Goal: Information Seeking & Learning: Get advice/opinions

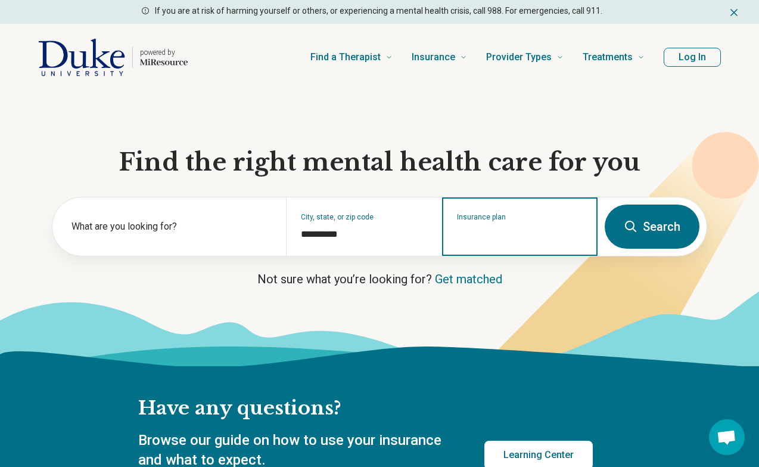
click at [500, 230] on input "Insurance plan" at bounding box center [520, 234] width 126 height 14
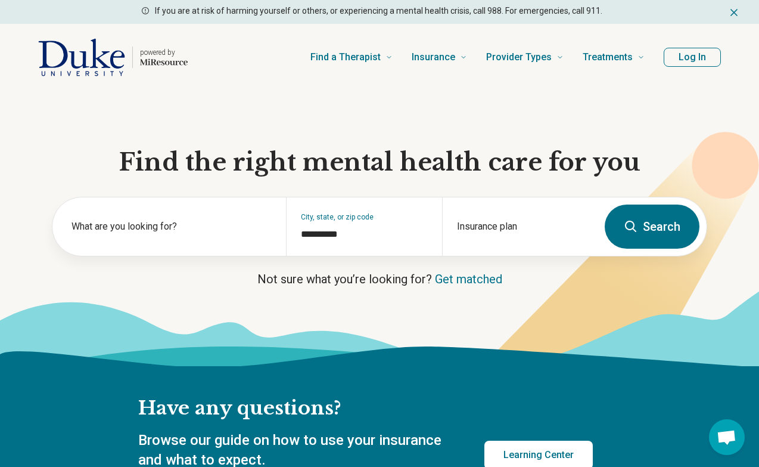
click at [660, 238] on button "Search" at bounding box center [652, 226] width 95 height 44
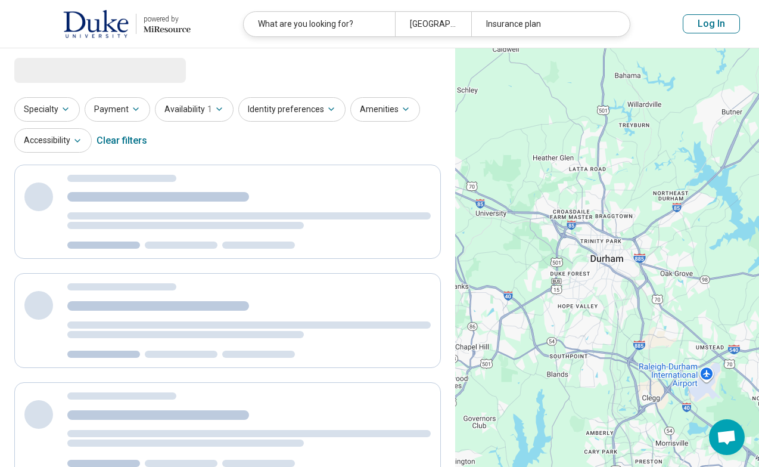
select select "***"
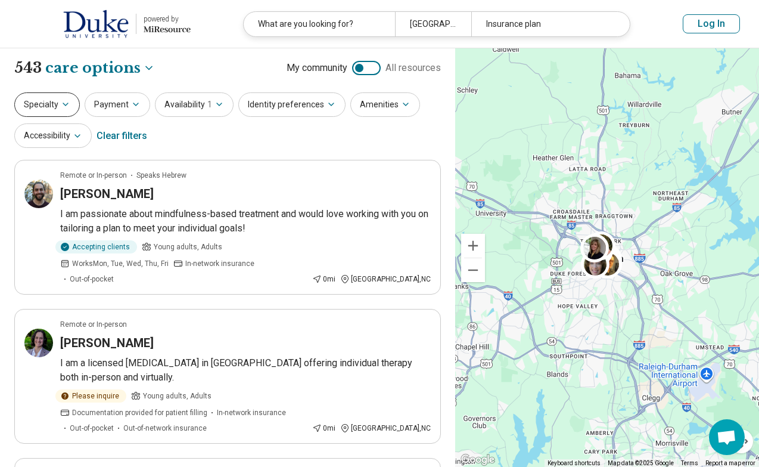
click at [66, 112] on button "Specialty" at bounding box center [47, 104] width 66 height 24
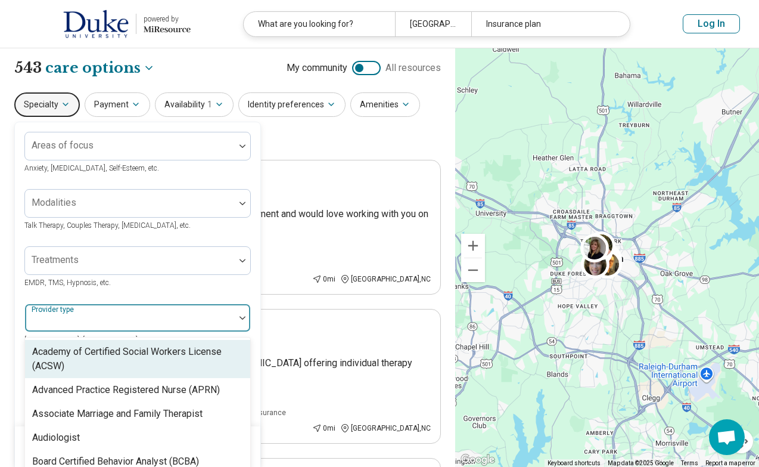
click at [111, 316] on div at bounding box center [130, 322] width 200 height 17
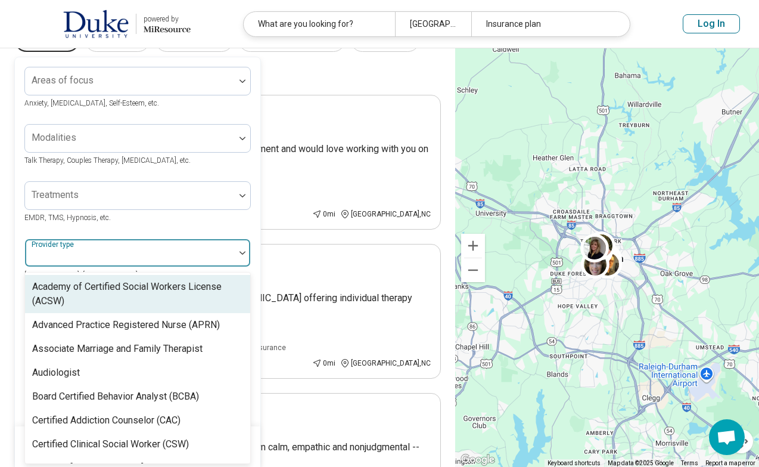
scroll to position [66, 0]
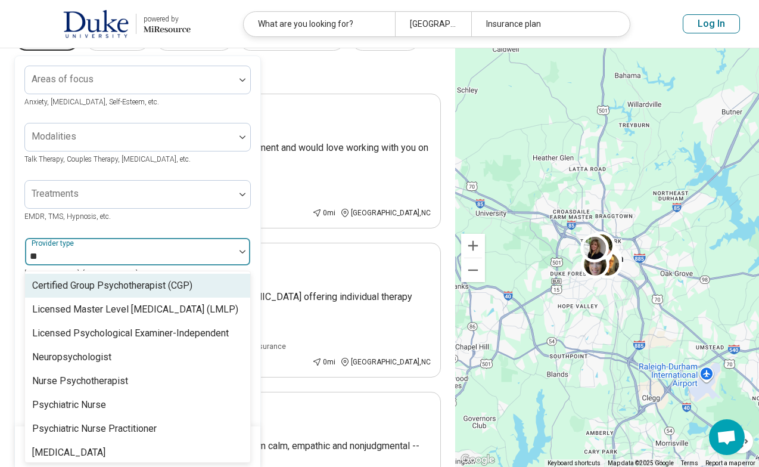
type input "***"
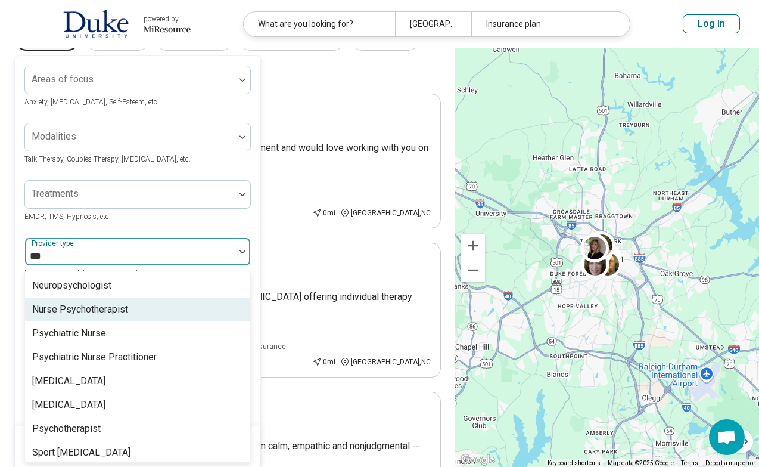
scroll to position [76, 0]
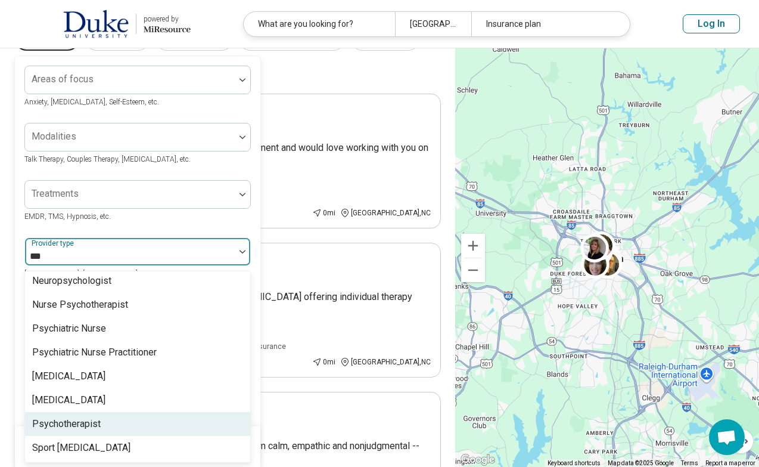
click at [114, 424] on div "Psychotherapist" at bounding box center [137, 424] width 225 height 24
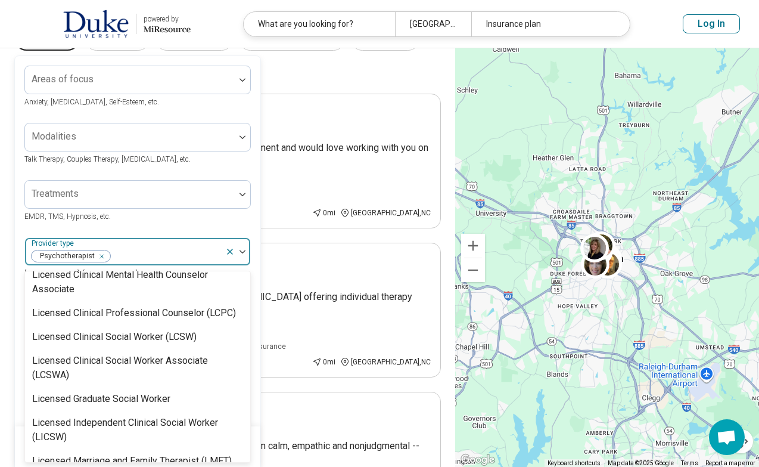
scroll to position [663, 0]
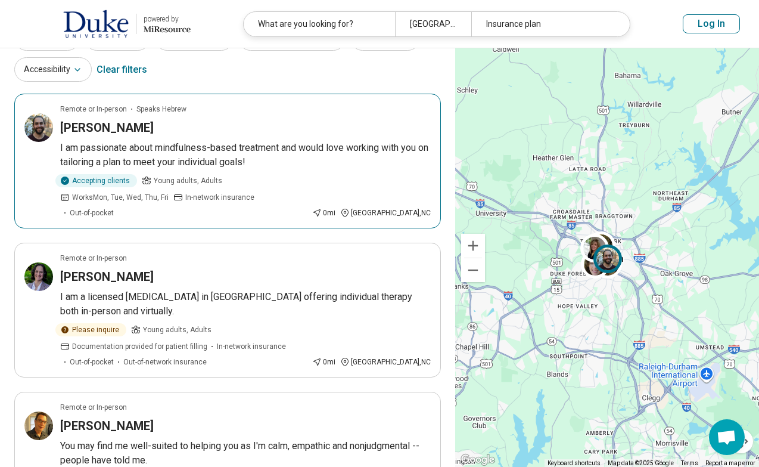
scroll to position [0, 0]
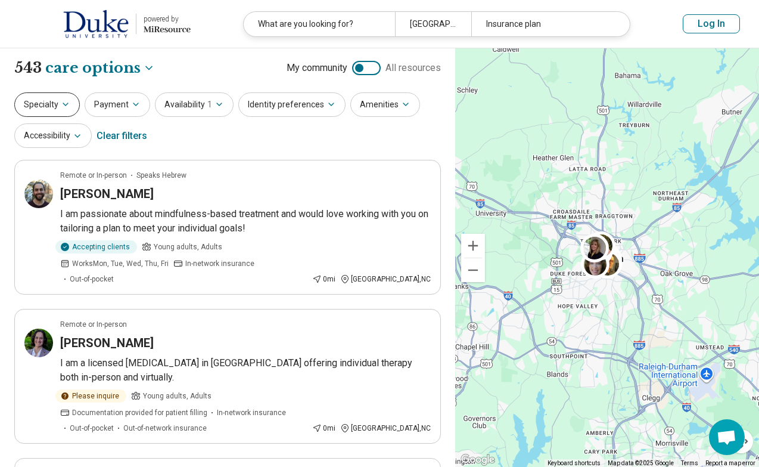
click at [70, 104] on button "Specialty" at bounding box center [47, 104] width 66 height 24
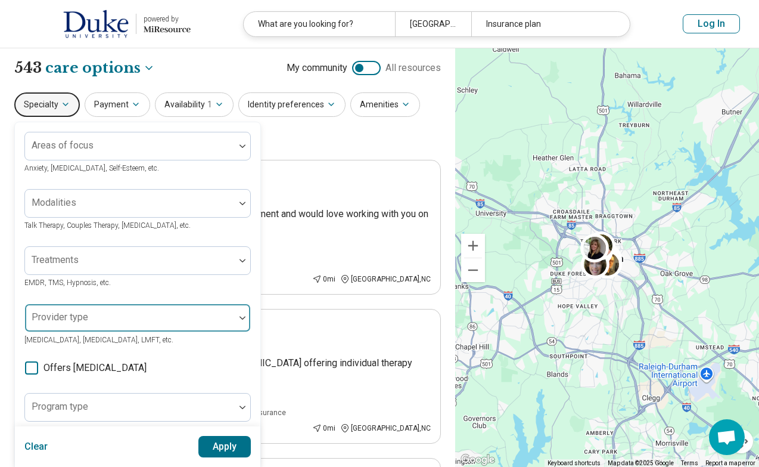
click at [82, 315] on div "Provider type" at bounding box center [137, 317] width 226 height 29
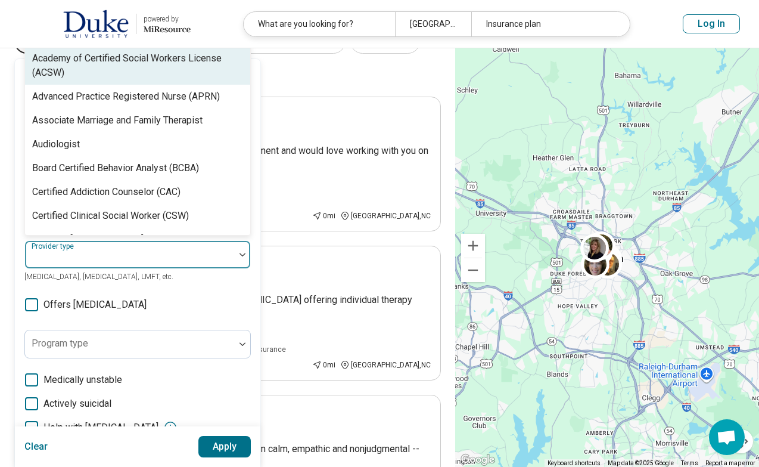
scroll to position [66, 0]
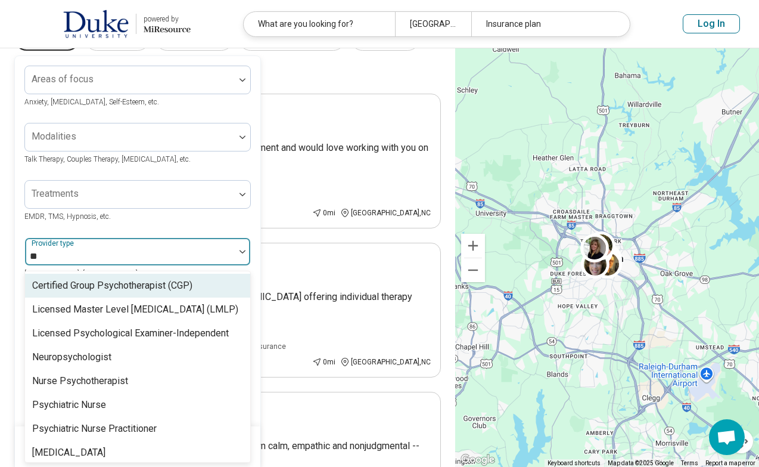
type input "***"
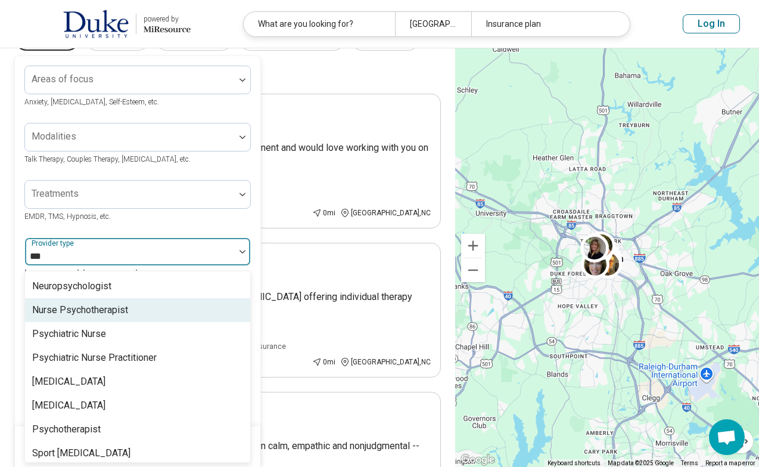
scroll to position [76, 0]
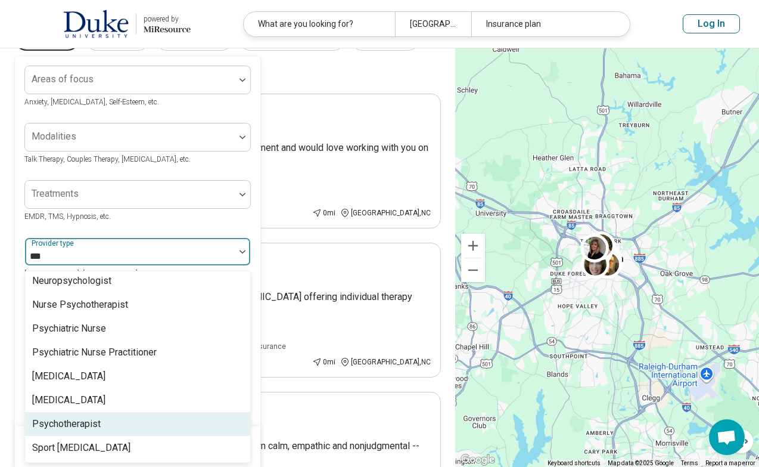
click at [70, 424] on div "Psychotherapist" at bounding box center [66, 423] width 69 height 14
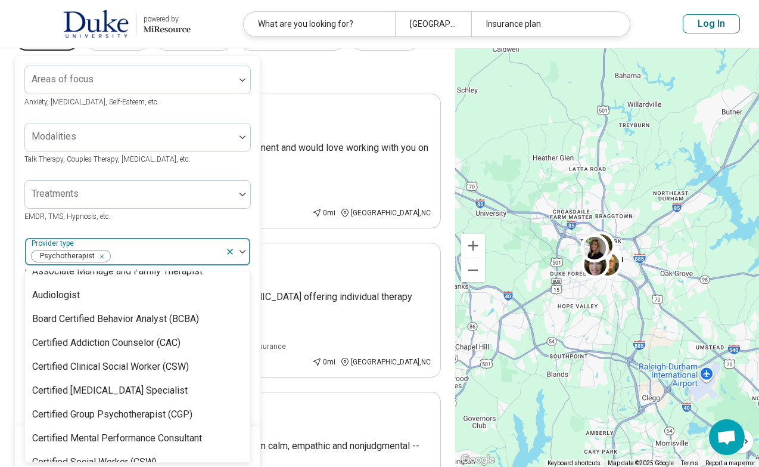
scroll to position [1273, 0]
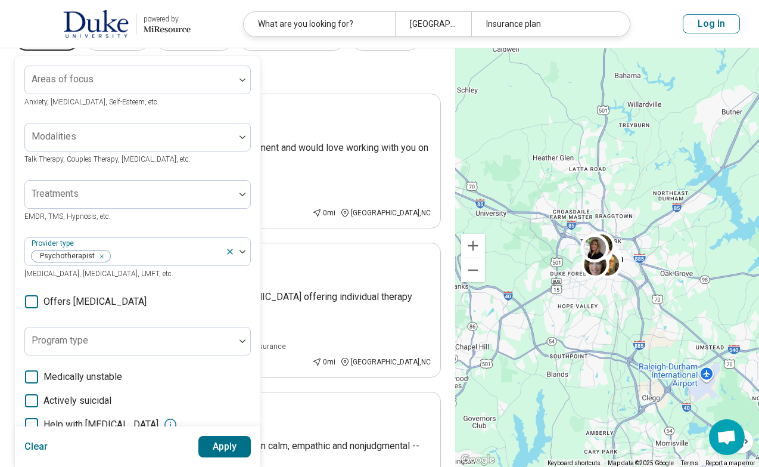
click at [117, 222] on div "Treatments EMDR, TMS, Hypnosis, etc." at bounding box center [137, 201] width 226 height 43
click at [229, 447] on button "Apply" at bounding box center [224, 446] width 53 height 21
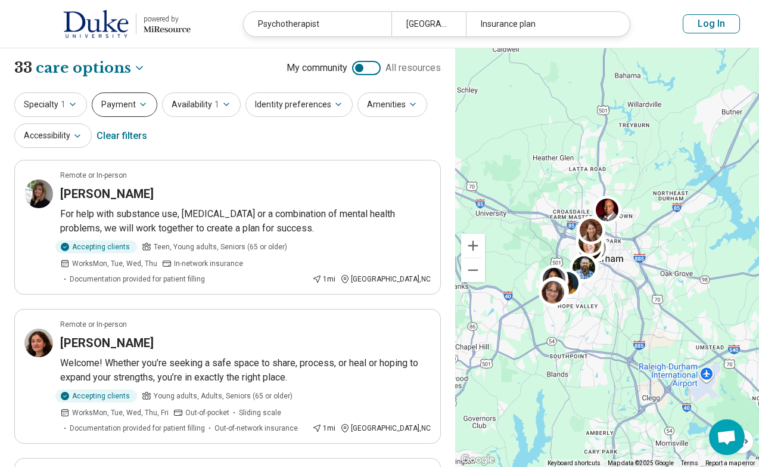
click at [130, 104] on button "Payment" at bounding box center [125, 104] width 66 height 24
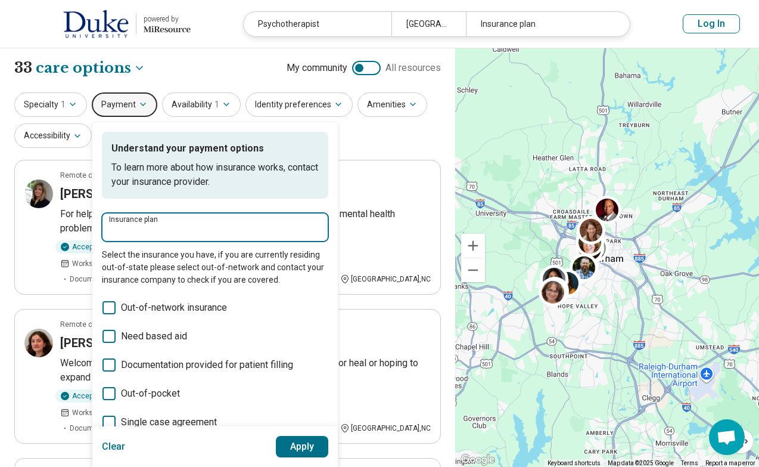
click at [165, 232] on input "Insurance plan" at bounding box center [215, 230] width 212 height 14
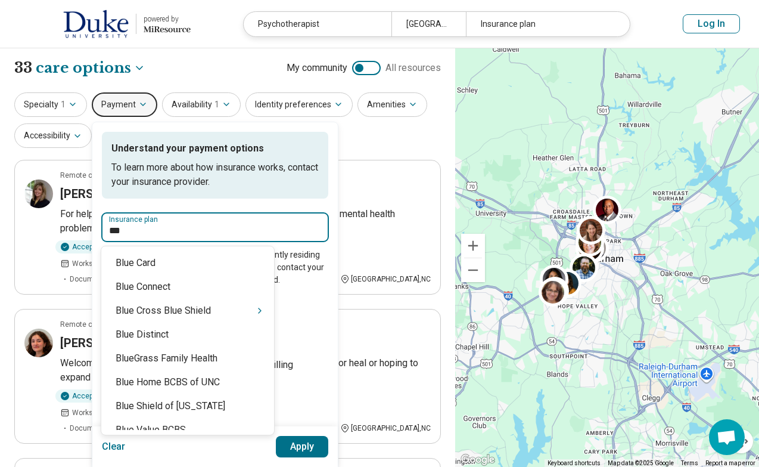
type input "****"
click at [186, 309] on div "Blue Cross Blue Shield" at bounding box center [187, 310] width 173 height 24
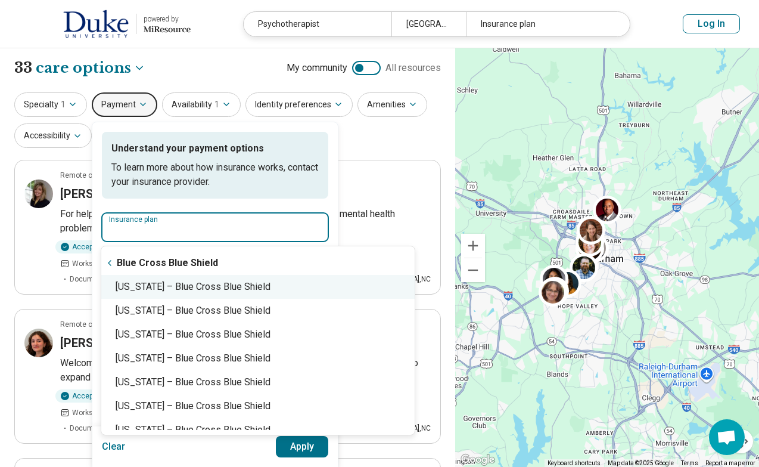
click at [186, 291] on div "North Carolina – Blue Cross Blue Shield" at bounding box center [257, 287] width 313 height 24
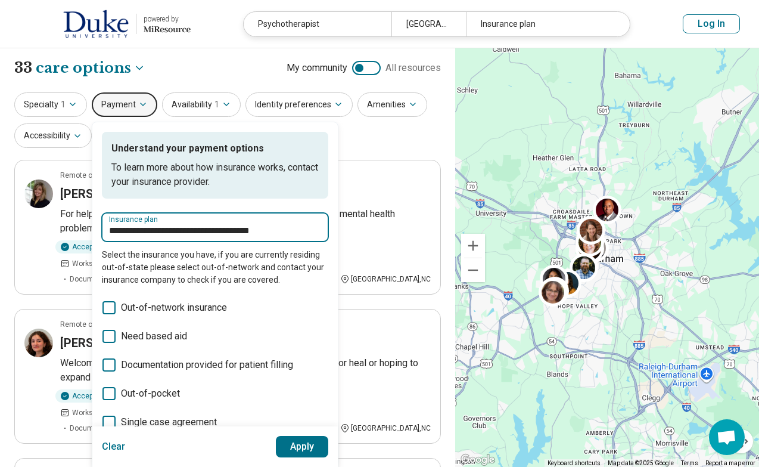
type input "**********"
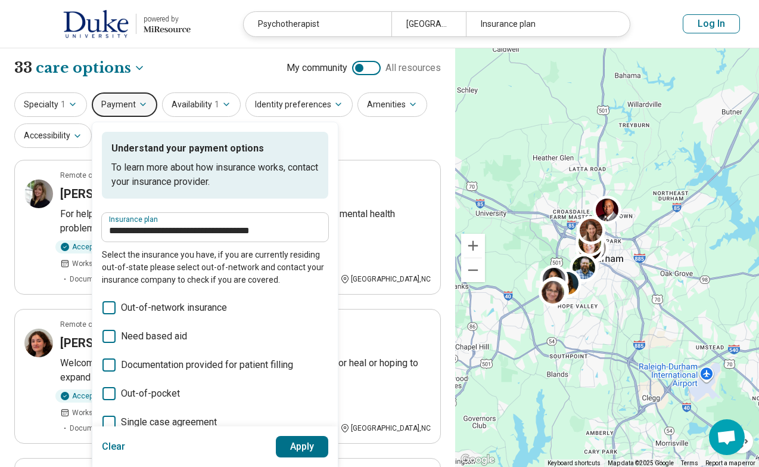
click at [310, 447] on button "Apply" at bounding box center [302, 446] width 53 height 21
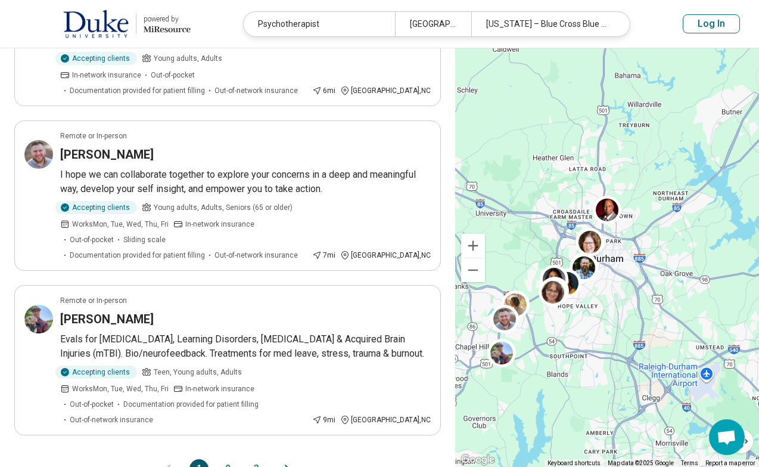
scroll to position [1286, 0]
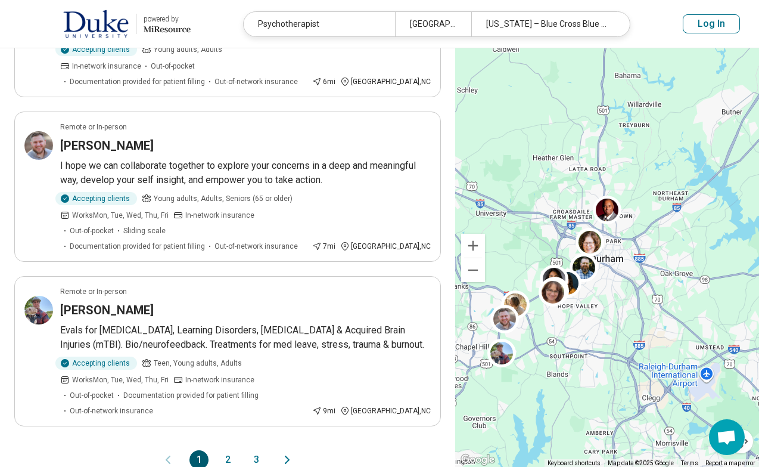
click at [227, 450] on button "2" at bounding box center [227, 459] width 19 height 19
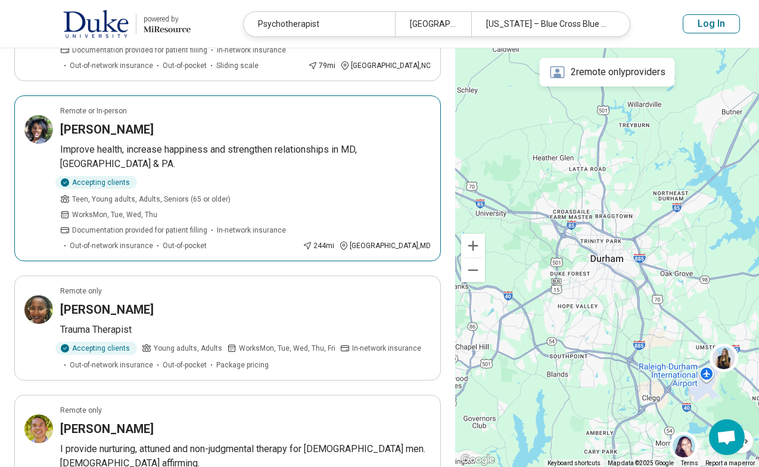
scroll to position [1202, 0]
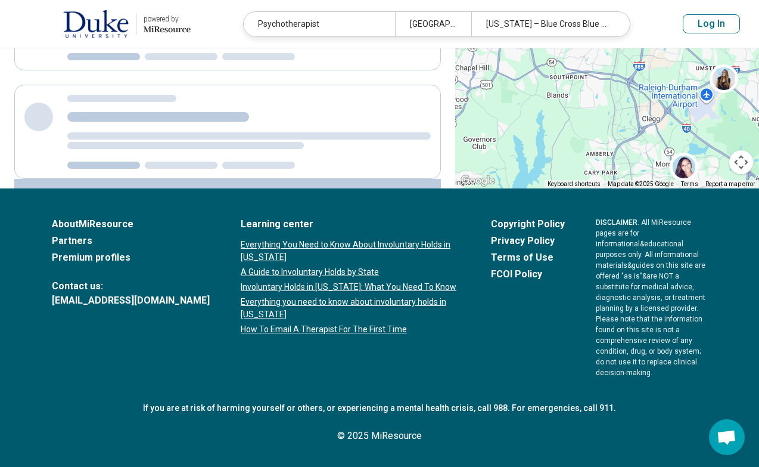
scroll to position [0, 0]
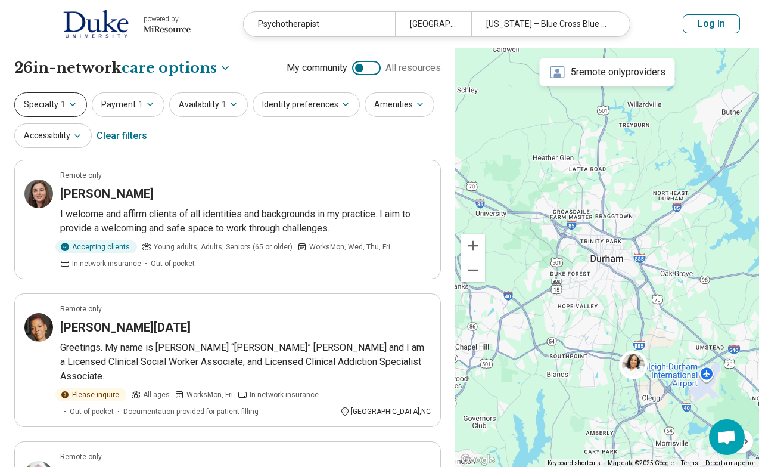
click at [63, 104] on span "1" at bounding box center [63, 104] width 5 height 13
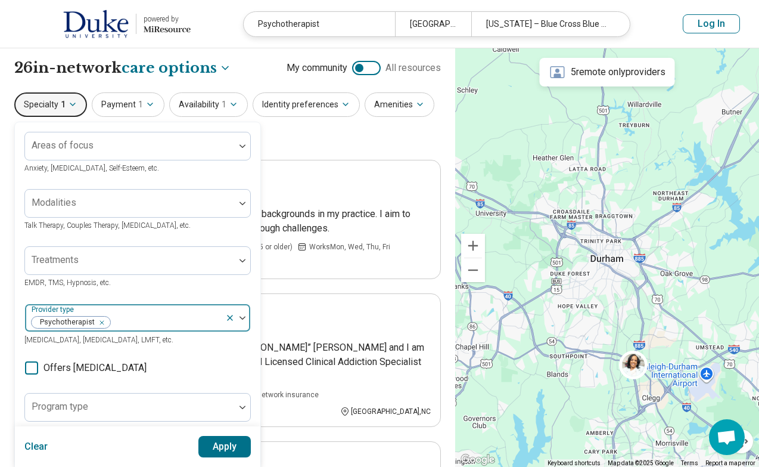
click at [102, 322] on div "Remove [object Object]" at bounding box center [99, 322] width 14 height 14
click at [94, 319] on div "Provider type Psychologist, Psychiatrist, LMFT, etc." at bounding box center [137, 324] width 226 height 43
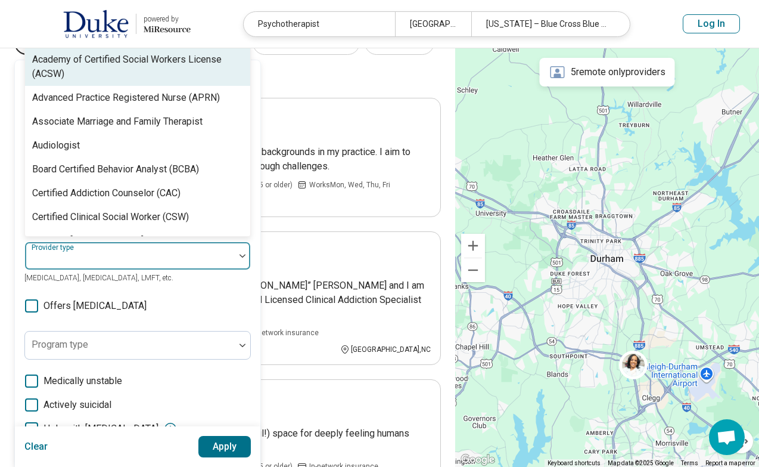
scroll to position [66, 0]
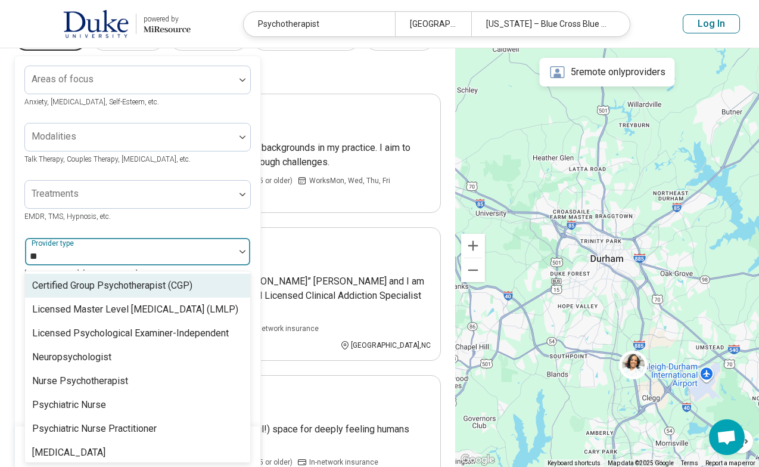
type input "***"
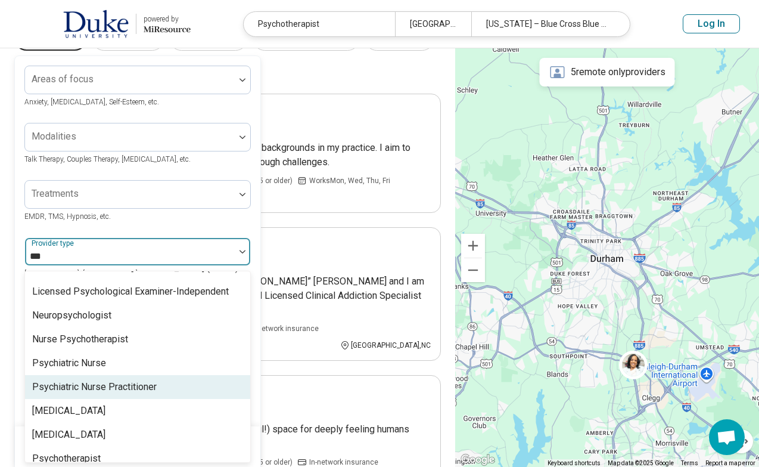
scroll to position [76, 0]
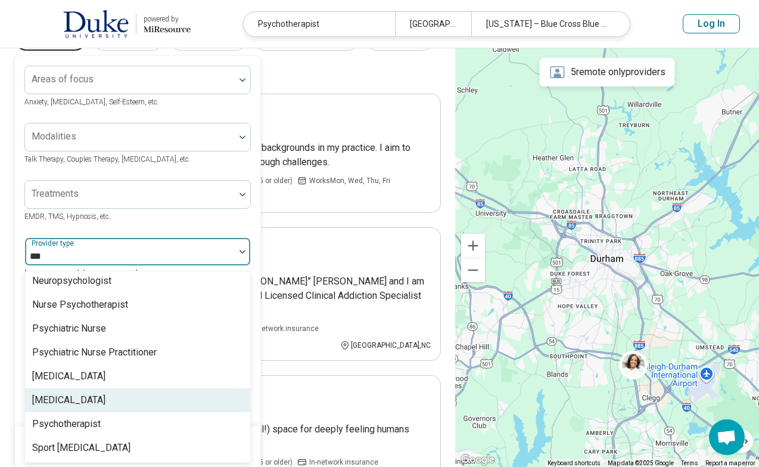
click at [112, 402] on div "[MEDICAL_DATA]" at bounding box center [137, 400] width 225 height 24
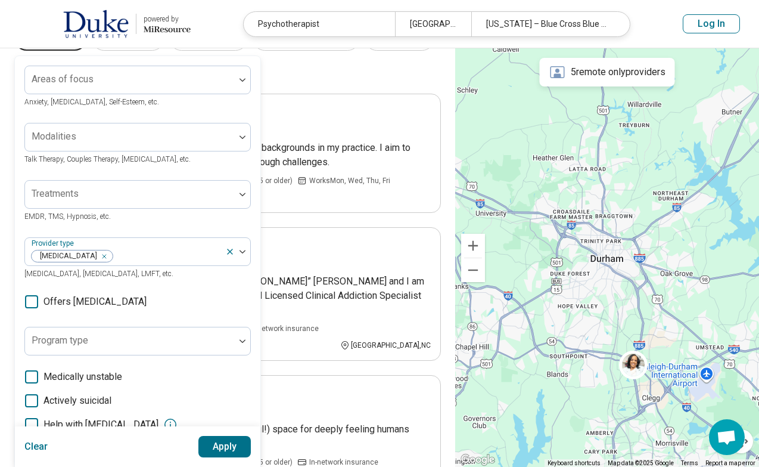
click at [220, 228] on div "Areas of focus Anxiety, Depression, Self-Esteem, etc. Modalities Talk Therapy, …" at bounding box center [137, 299] width 226 height 466
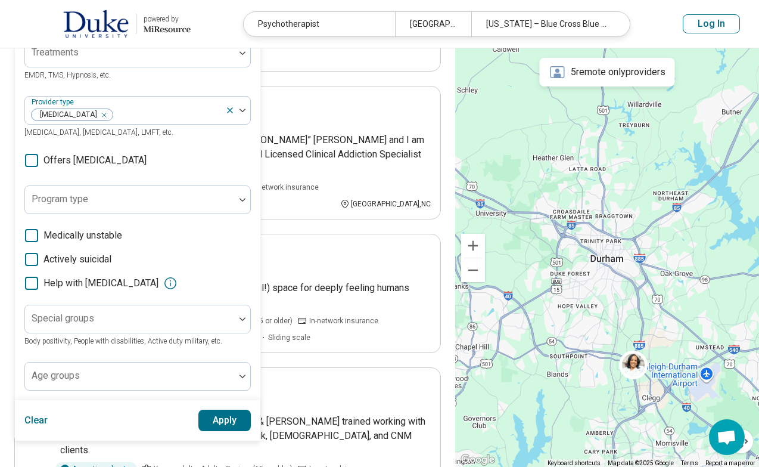
scroll to position [212, 0]
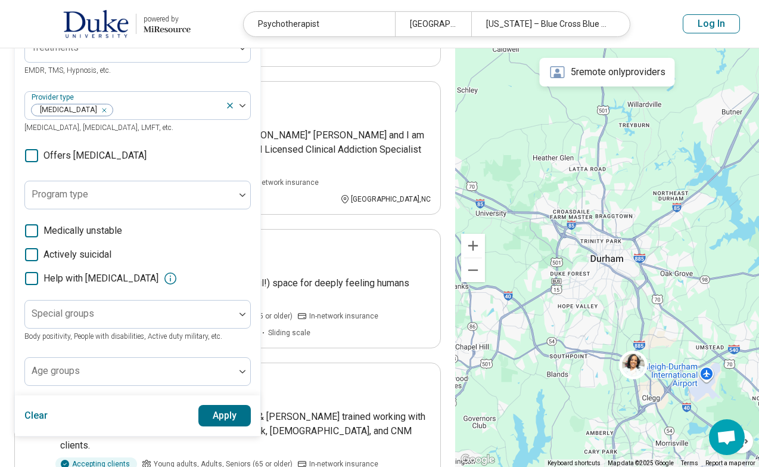
click at [230, 413] on button "Apply" at bounding box center [224, 415] width 53 height 21
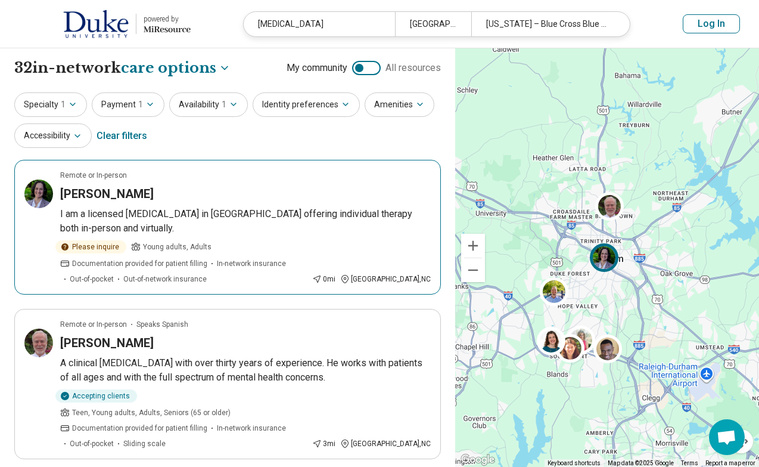
click at [130, 192] on h3 "Carolyn Reynolds" at bounding box center [107, 193] width 94 height 17
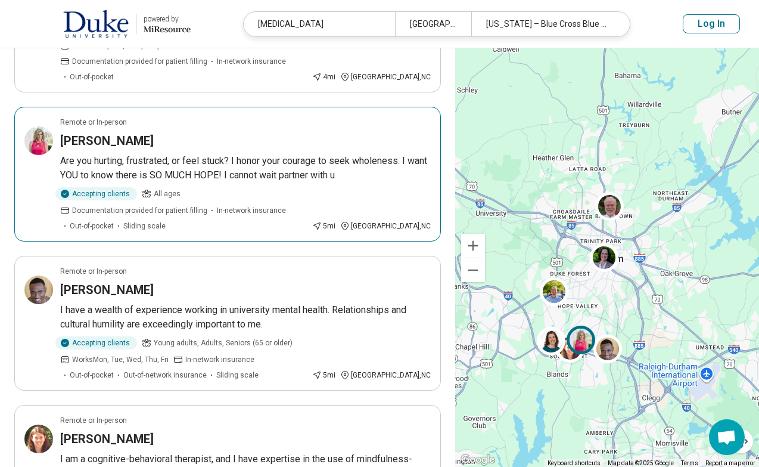
scroll to position [1015, 0]
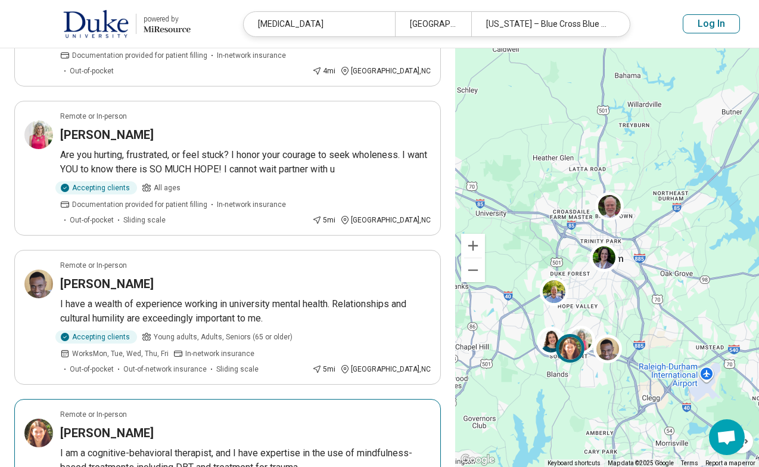
click at [270, 424] on div "Karen M. Erikson" at bounding box center [245, 432] width 371 height 17
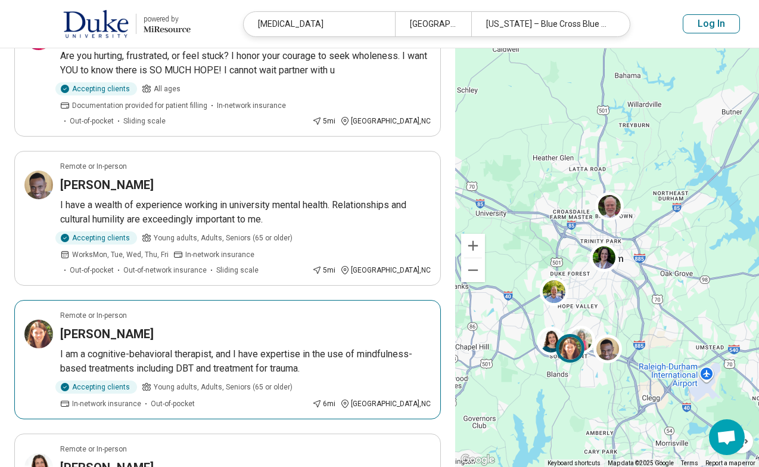
scroll to position [1175, 0]
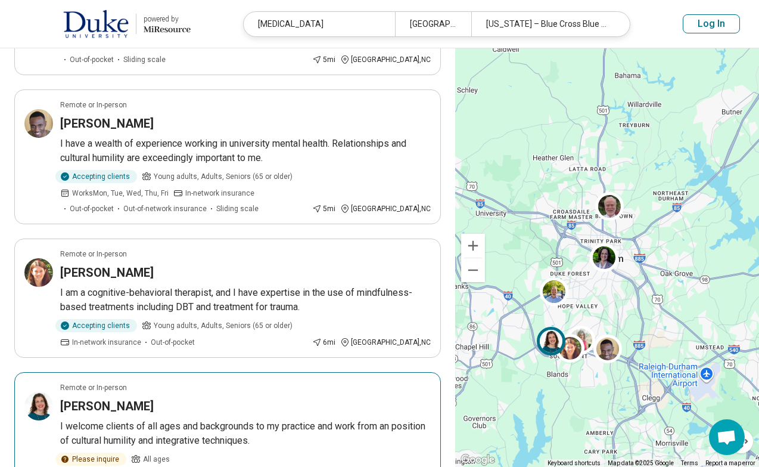
click at [257, 397] on div "Lauren Formy-Duval" at bounding box center [245, 405] width 371 height 17
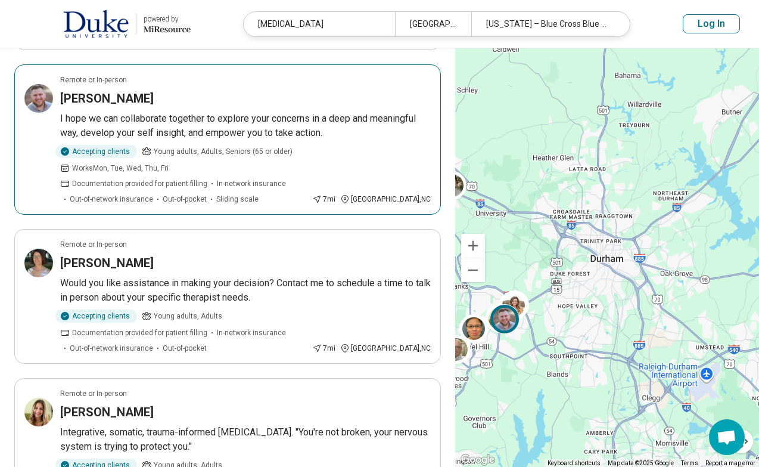
scroll to position [364, 0]
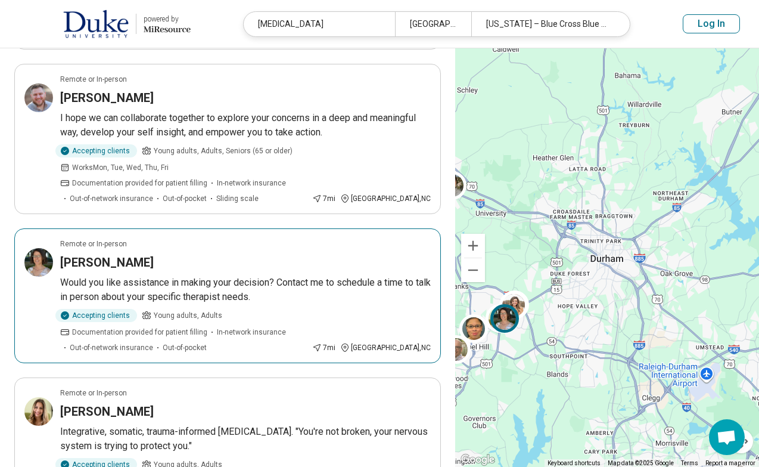
click at [110, 254] on h3 "Tamara Share" at bounding box center [107, 262] width 94 height 17
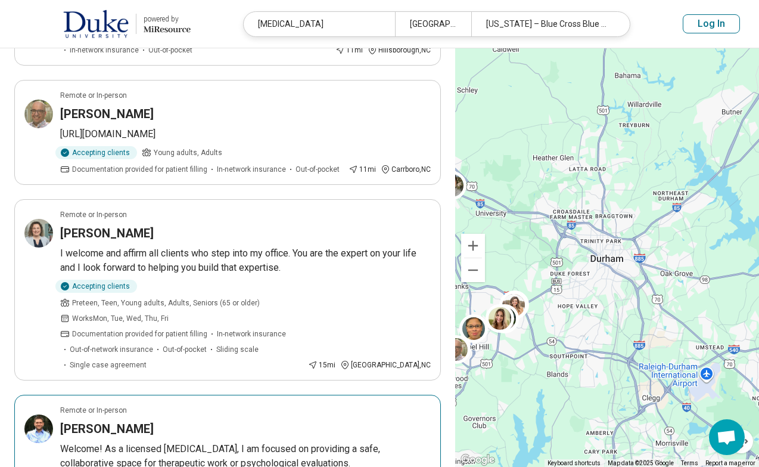
scroll to position [1110, 0]
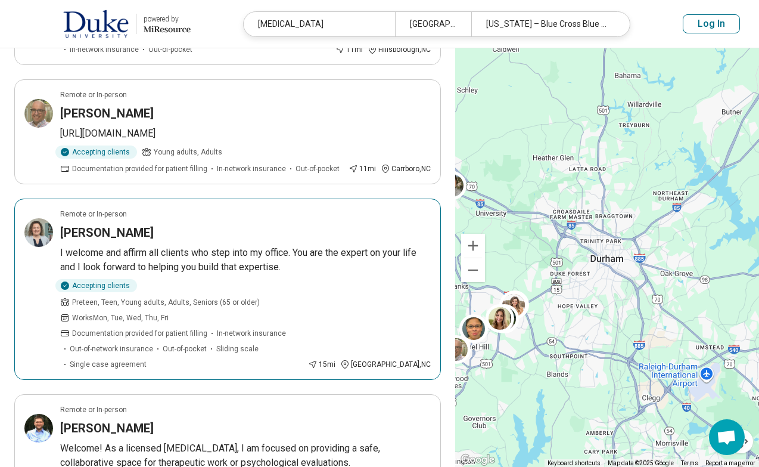
click at [325, 224] on div "Kimberley Benton" at bounding box center [245, 232] width 371 height 17
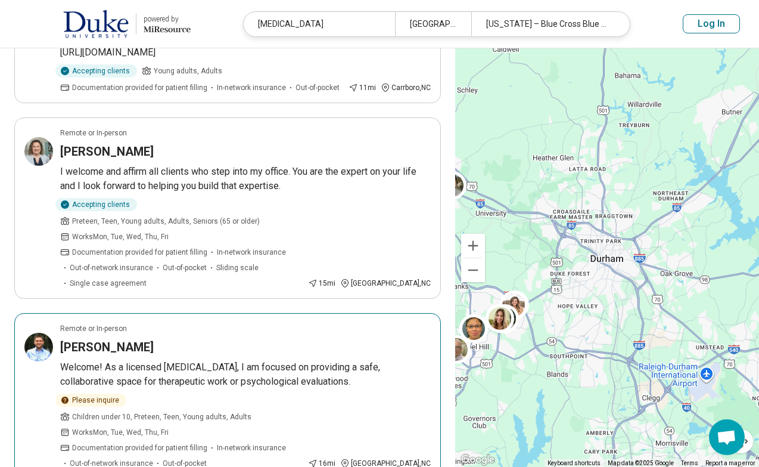
scroll to position [1193, 0]
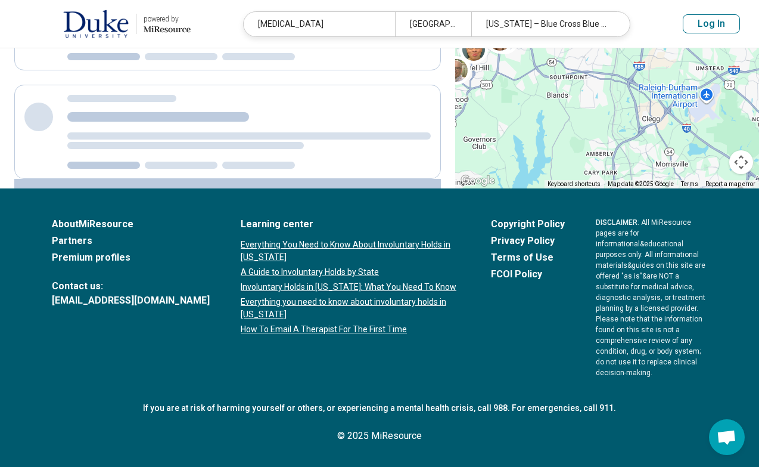
scroll to position [0, 0]
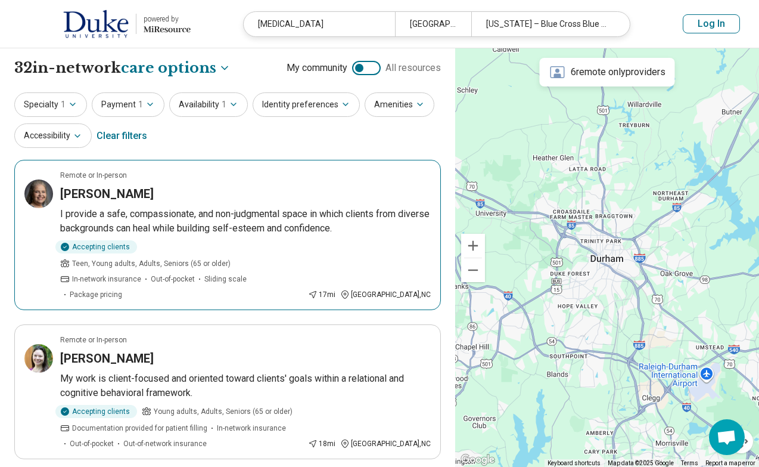
click at [107, 190] on h3 "Vicki Pinson" at bounding box center [107, 193] width 94 height 17
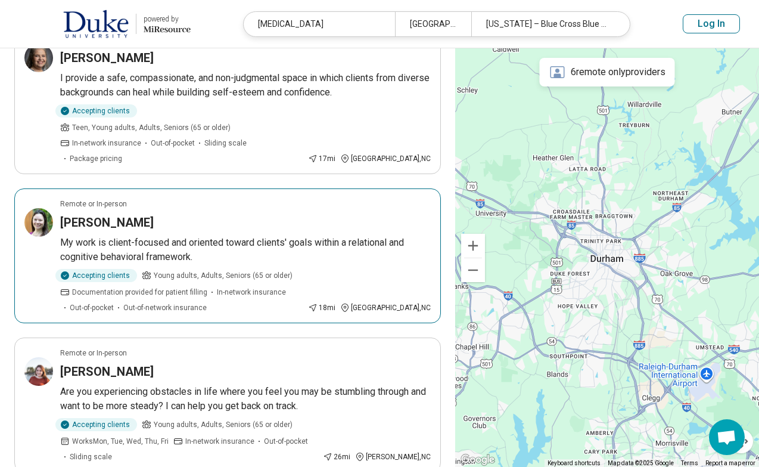
scroll to position [141, 0]
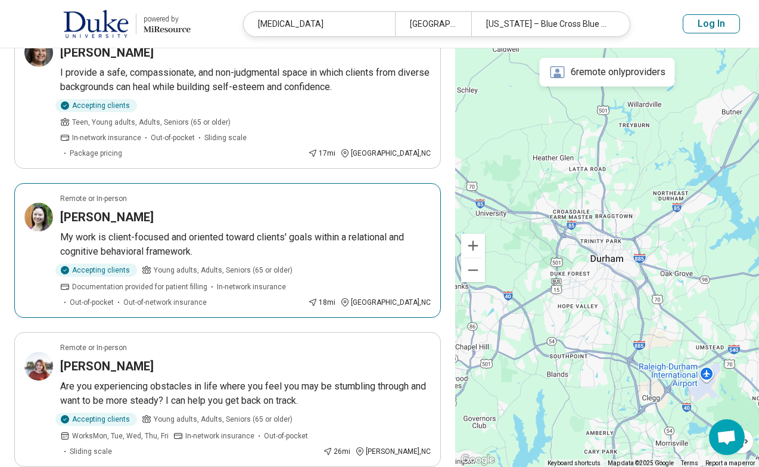
click at [154, 209] on h3 "[PERSON_NAME]" at bounding box center [107, 217] width 94 height 17
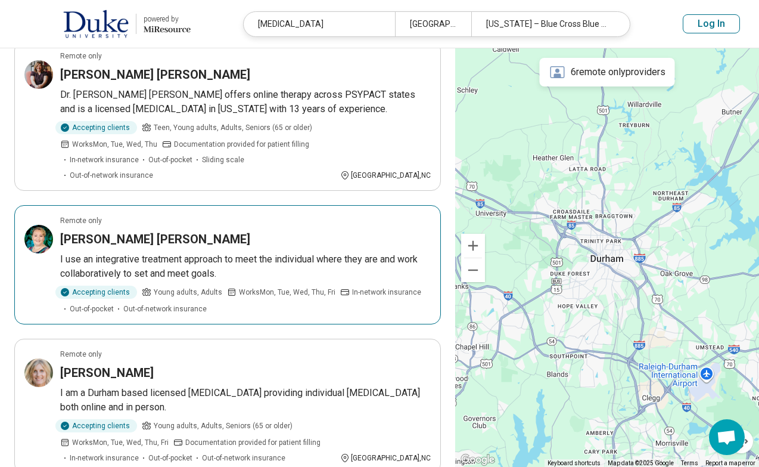
scroll to position [1190, 0]
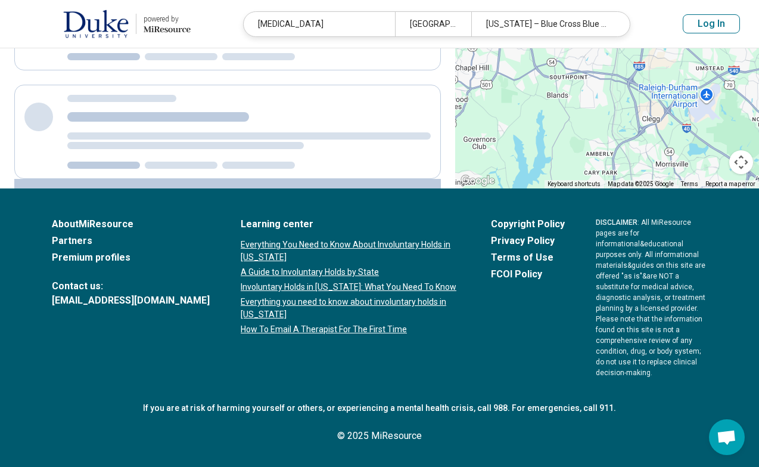
scroll to position [0, 0]
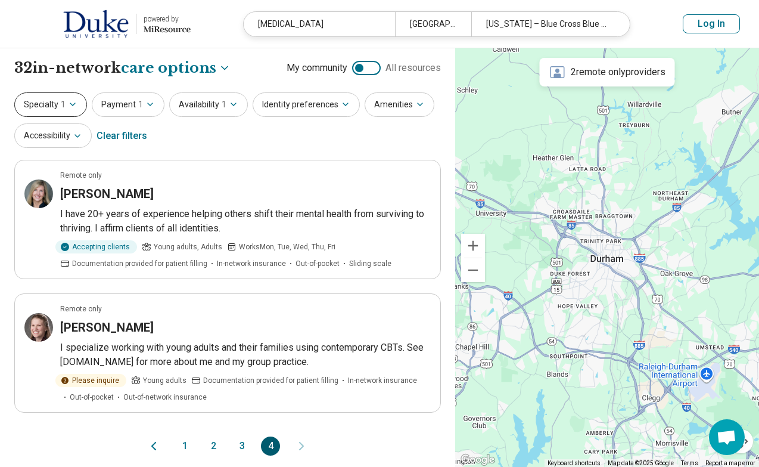
click at [61, 106] on span "1" at bounding box center [63, 104] width 5 height 13
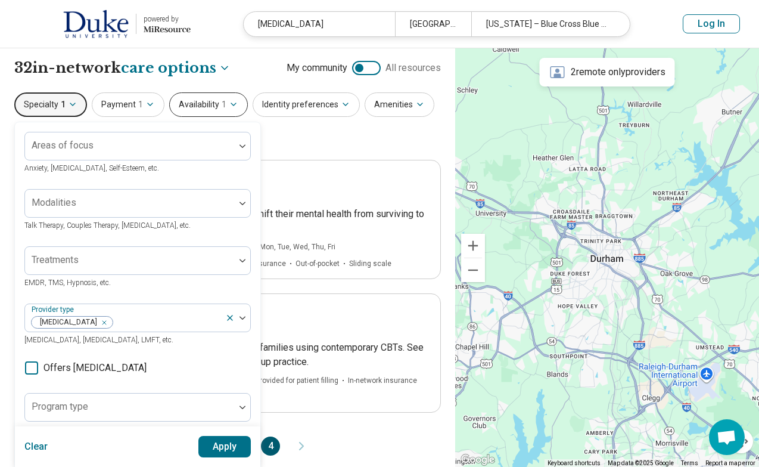
click at [216, 111] on button "Availability 1" at bounding box center [208, 104] width 79 height 24
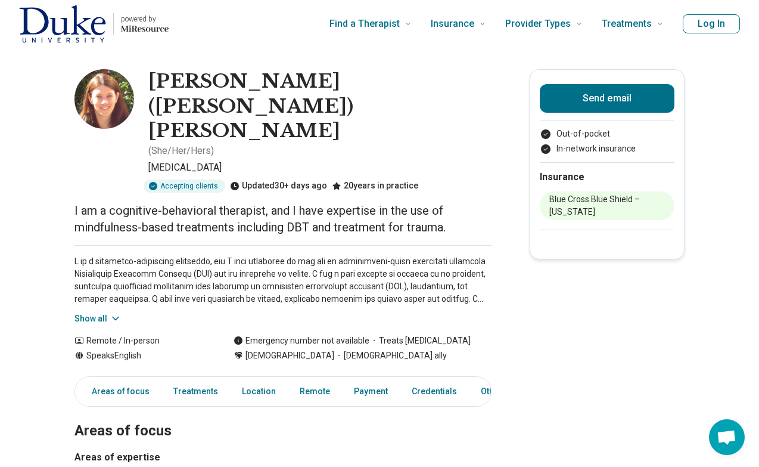
click at [113, 312] on icon at bounding box center [116, 318] width 12 height 12
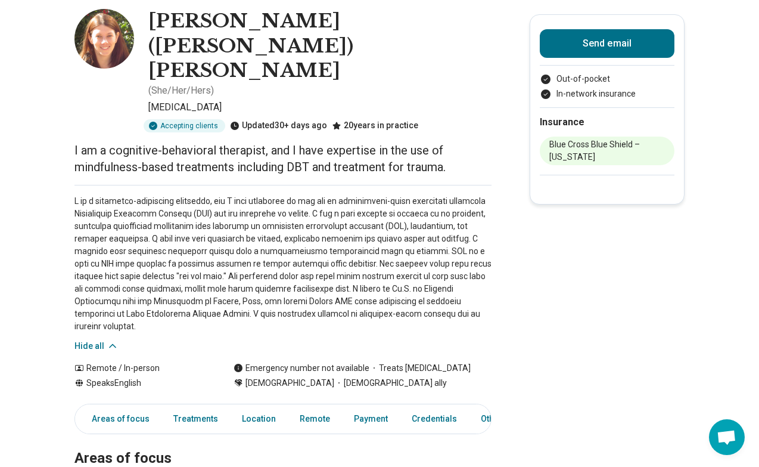
scroll to position [66, 0]
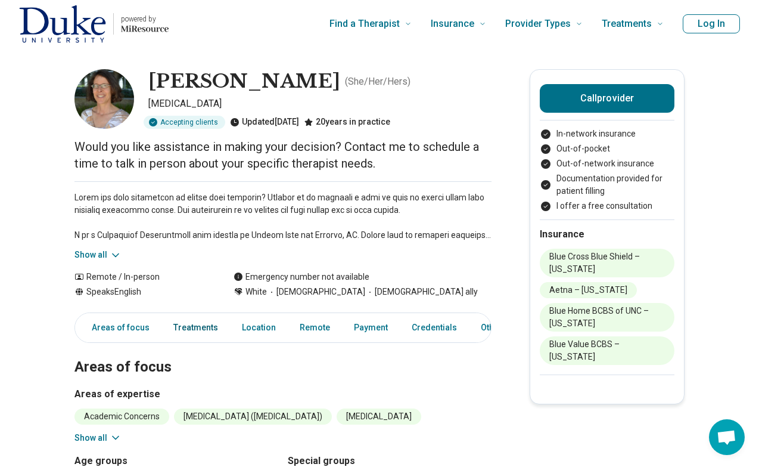
click at [197, 324] on link "Treatments" at bounding box center [195, 327] width 59 height 24
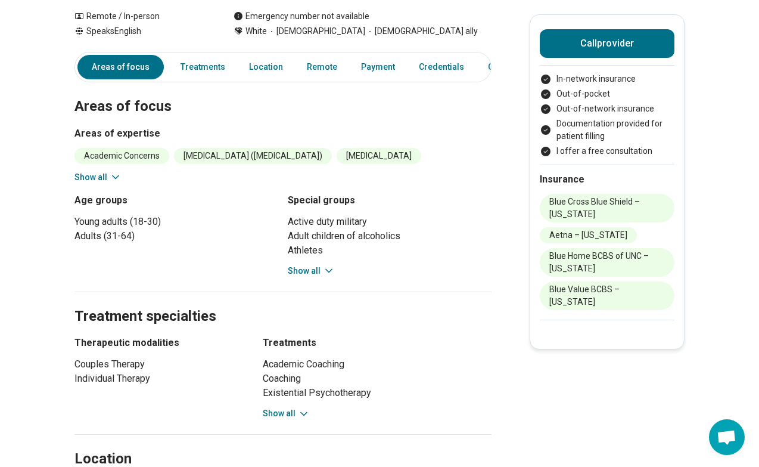
scroll to position [3, 0]
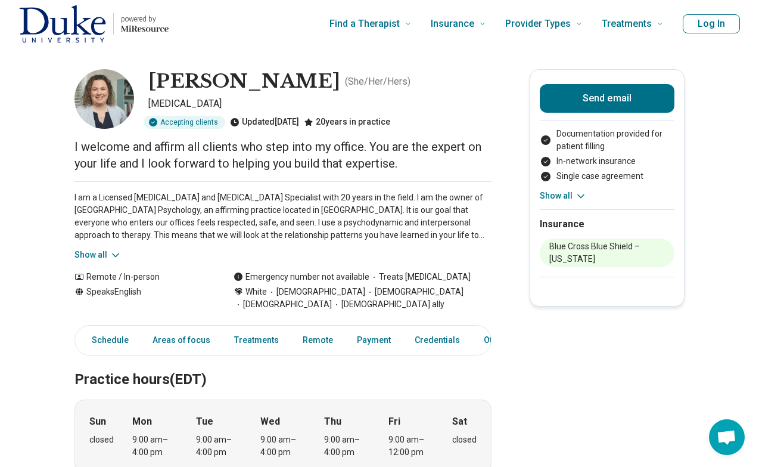
click at [113, 254] on icon at bounding box center [116, 254] width 6 height 3
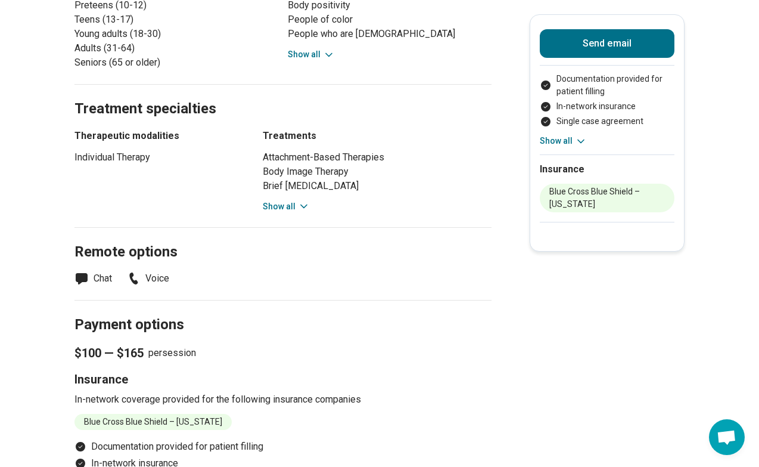
scroll to position [772, 0]
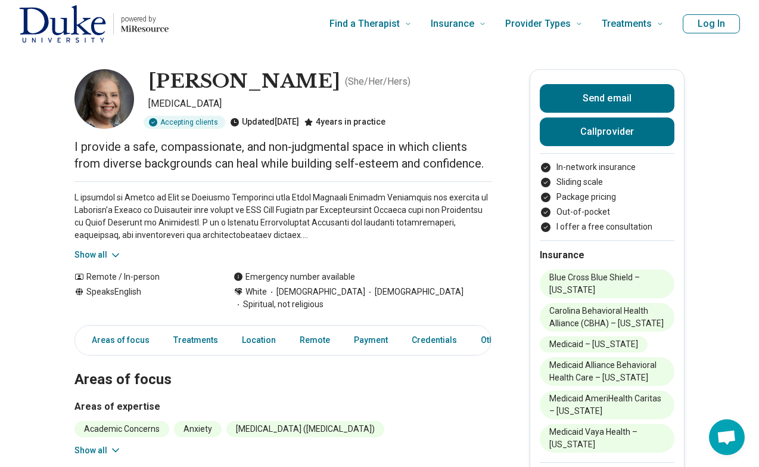
click at [102, 252] on button "Show all" at bounding box center [97, 254] width 47 height 13
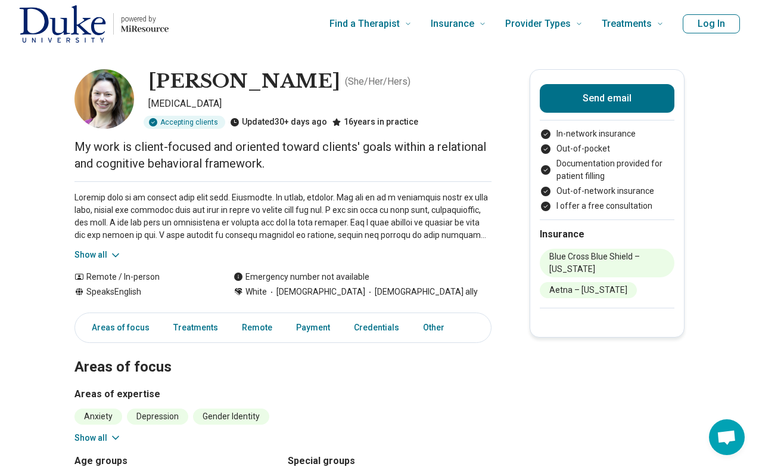
click at [105, 261] on button "Show all" at bounding box center [97, 254] width 47 height 13
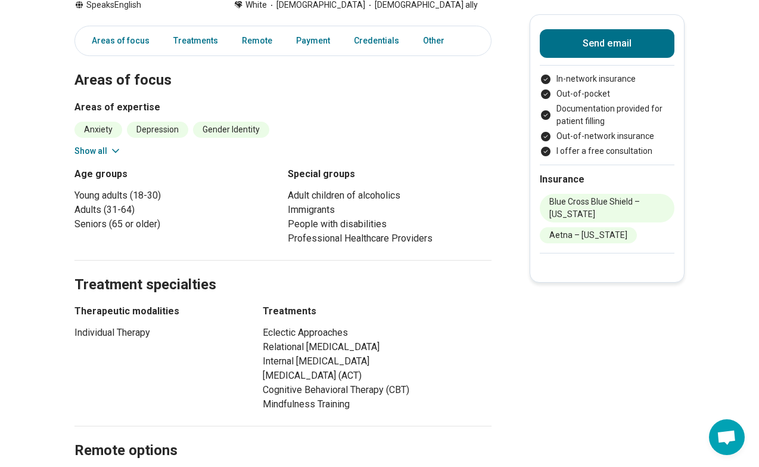
scroll to position [404, 0]
